Goal: Task Accomplishment & Management: Use online tool/utility

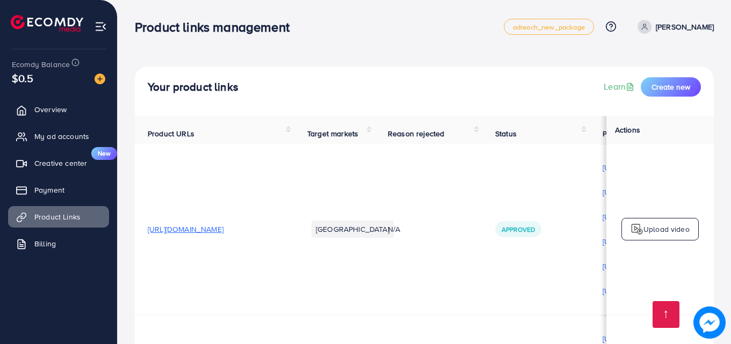
scroll to position [3177, 0]
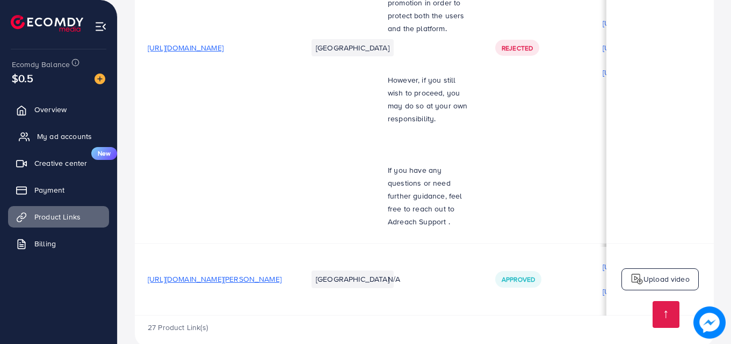
click at [57, 132] on span "My ad accounts" at bounding box center [64, 136] width 55 height 11
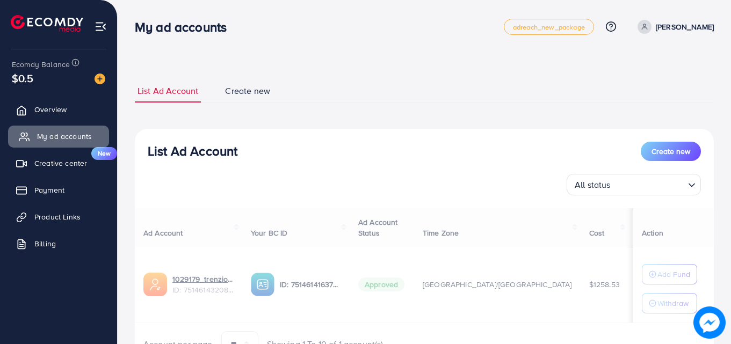
click at [57, 132] on span "My ad accounts" at bounding box center [64, 136] width 55 height 11
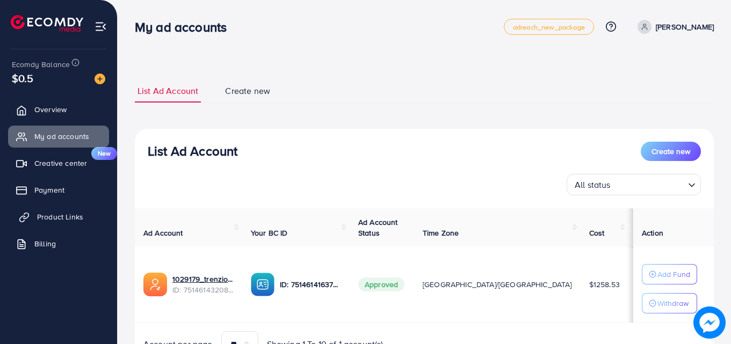
click at [70, 215] on span "Product Links" at bounding box center [60, 217] width 46 height 11
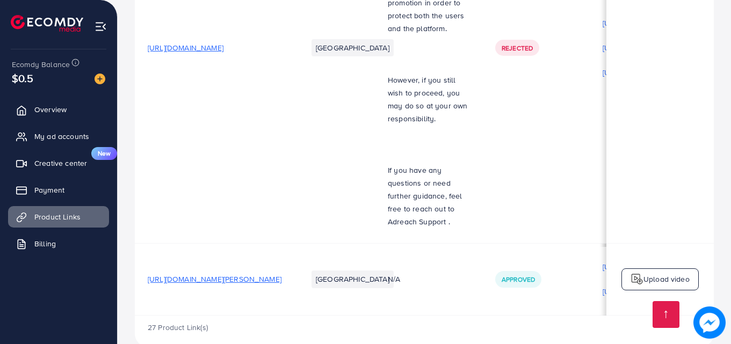
scroll to position [0, 272]
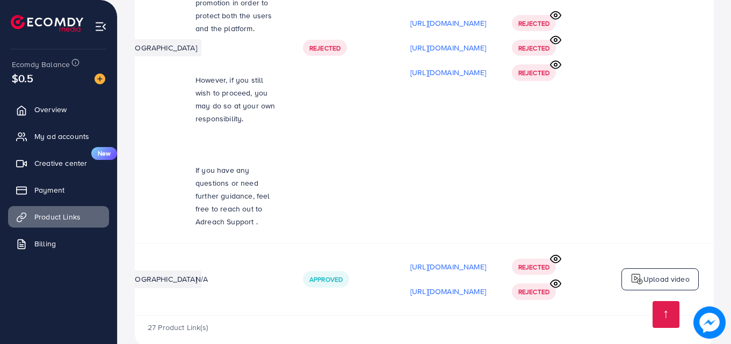
click at [628, 269] on div "Upload video" at bounding box center [659, 280] width 77 height 23
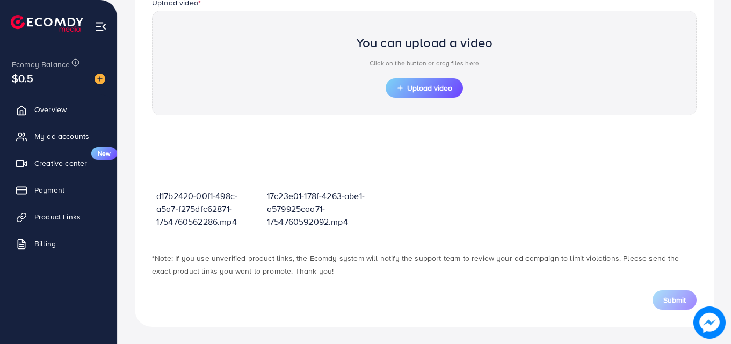
scroll to position [375, 0]
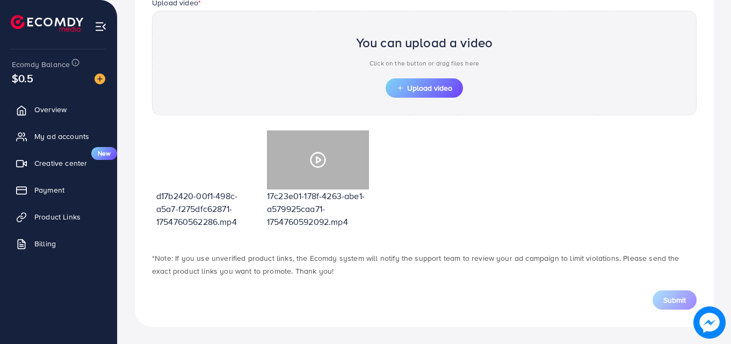
click at [312, 156] on circle at bounding box center [318, 160] width 14 height 14
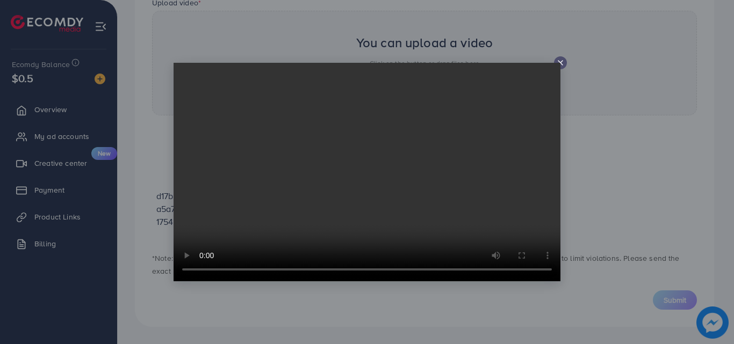
click at [386, 156] on video at bounding box center [366, 172] width 387 height 219
click at [559, 64] on video at bounding box center [366, 172] width 387 height 219
click at [560, 56] on div at bounding box center [367, 172] width 734 height 344
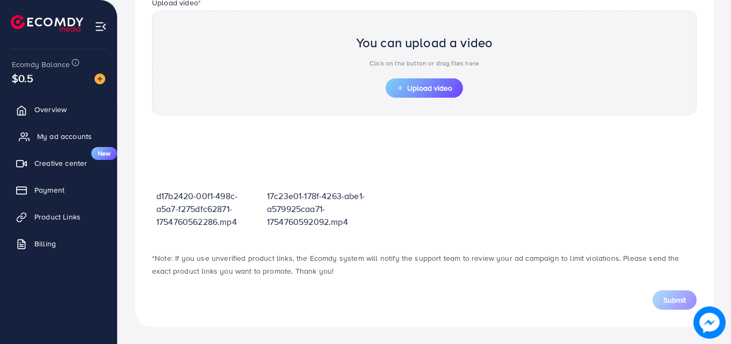
click at [60, 132] on span "My ad accounts" at bounding box center [64, 136] width 55 height 11
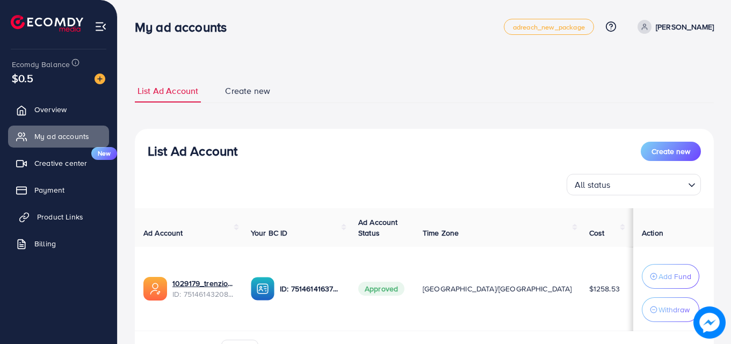
click at [45, 212] on span "Product Links" at bounding box center [60, 217] width 46 height 11
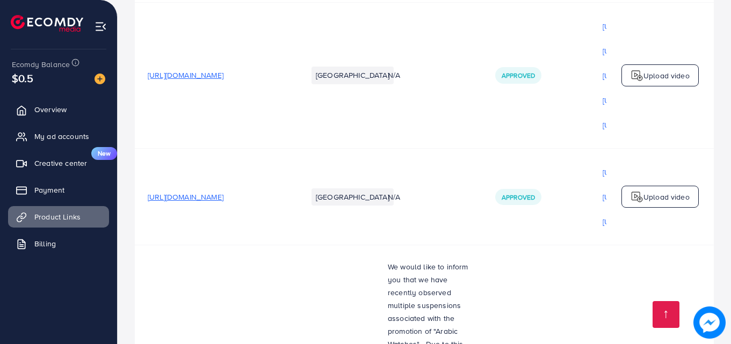
scroll to position [3177, 0]
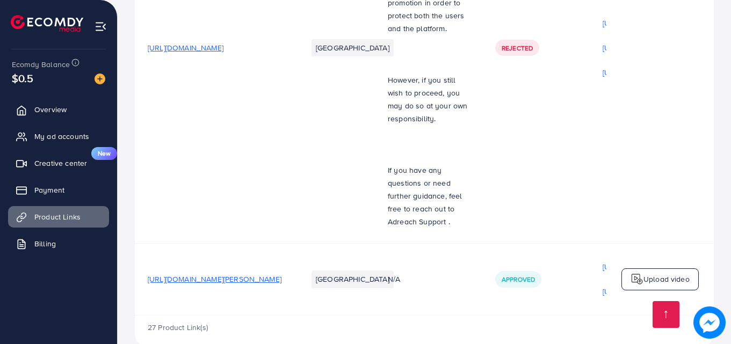
click at [204, 274] on span "[URL][DOMAIN_NAME][PERSON_NAME]" at bounding box center [215, 279] width 134 height 11
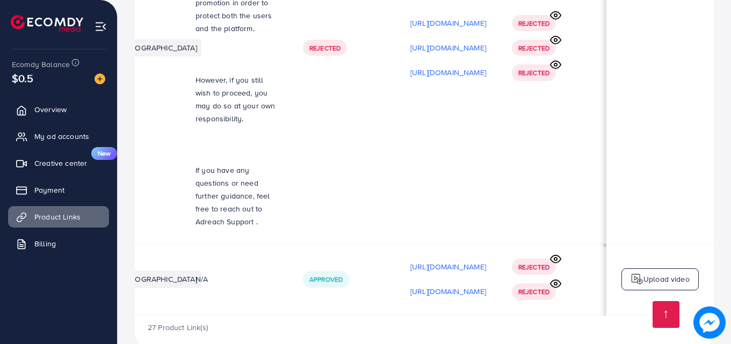
scroll to position [0, 272]
click at [652, 269] on div "Upload video" at bounding box center [659, 280] width 77 height 23
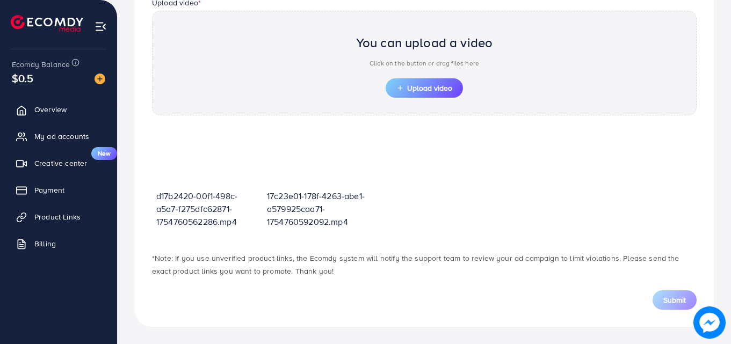
scroll to position [375, 0]
click at [428, 92] on span "Upload video" at bounding box center [424, 88] width 56 height 8
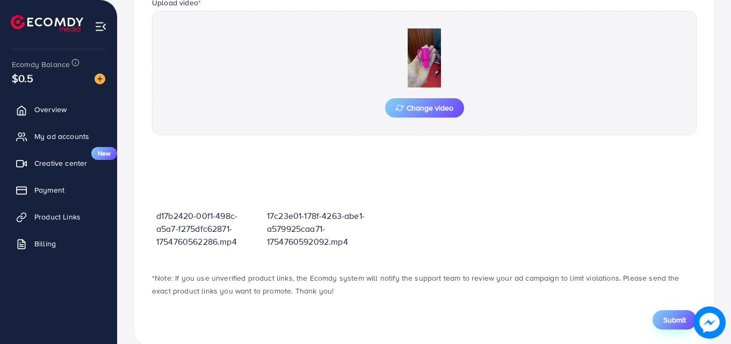
click at [675, 321] on span "Submit" at bounding box center [674, 320] width 23 height 11
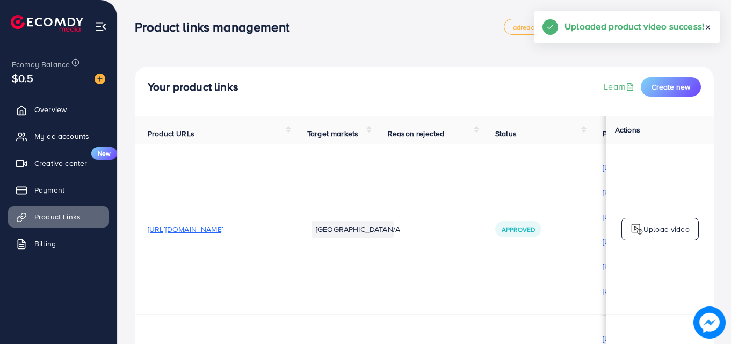
scroll to position [1, 0]
click at [482, 193] on td "N/A" at bounding box center [428, 228] width 107 height 171
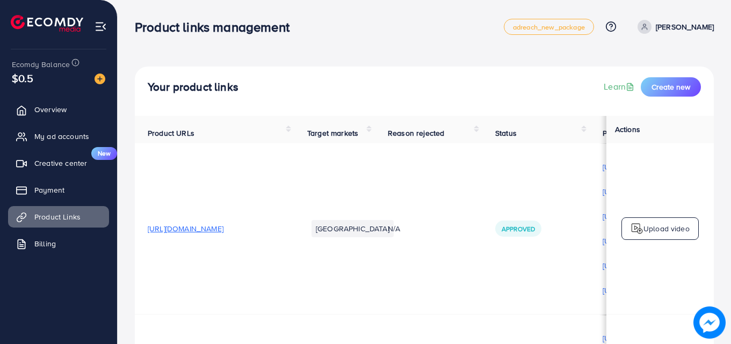
click at [439, 270] on td "N/A" at bounding box center [428, 228] width 107 height 171
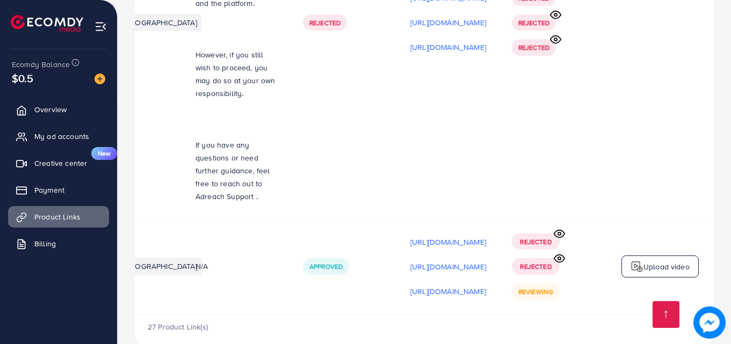
scroll to position [0, 272]
click at [654, 260] on p "Upload video" at bounding box center [666, 266] width 46 height 13
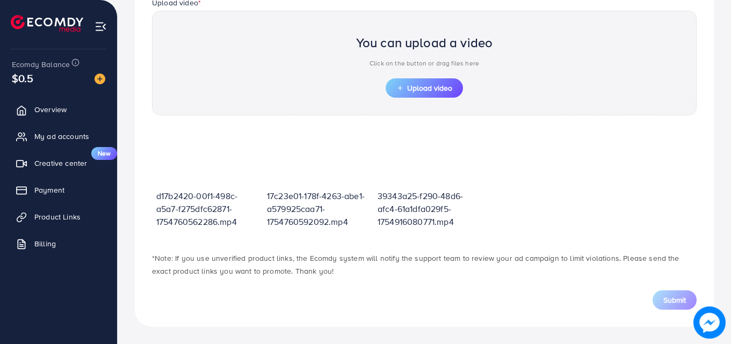
scroll to position [375, 0]
click at [432, 85] on span "Upload video" at bounding box center [424, 88] width 56 height 8
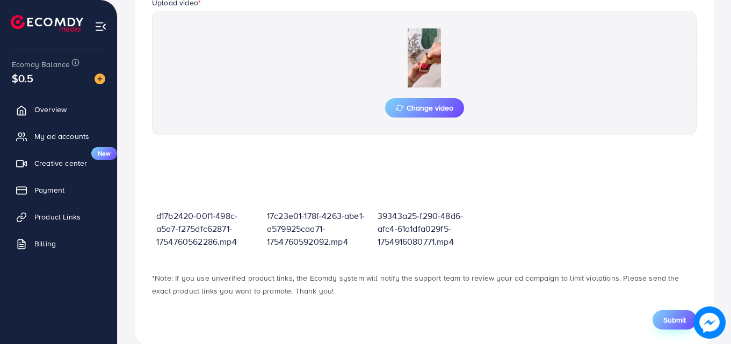
click at [670, 318] on span "Submit" at bounding box center [674, 320] width 23 height 11
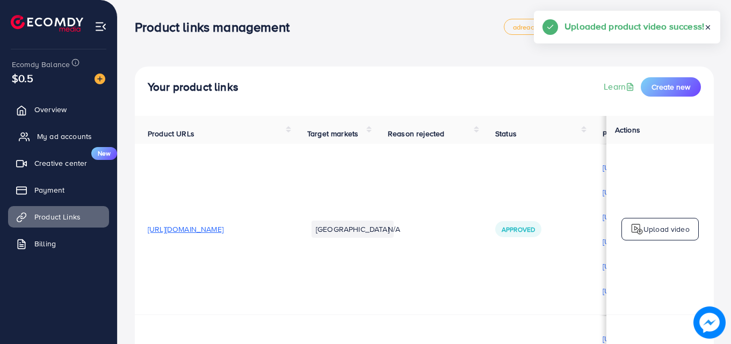
click at [49, 128] on link "My ad accounts" at bounding box center [58, 136] width 101 height 21
